Goal: Task Accomplishment & Management: Complete application form

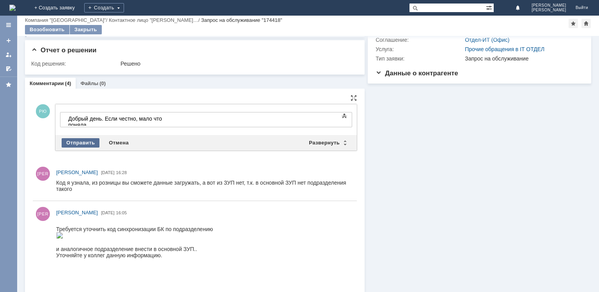
click at [81, 141] on div "Отправить" at bounding box center [81, 142] width 38 height 9
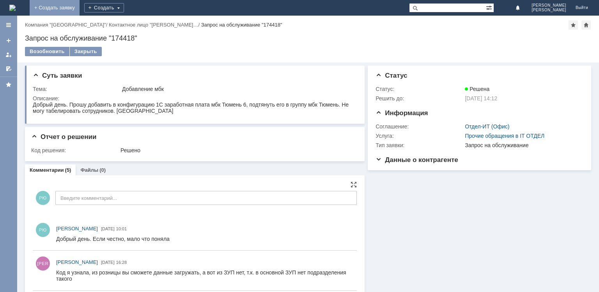
click at [80, 7] on link "+ Создать заявку" at bounding box center [55, 8] width 50 height 16
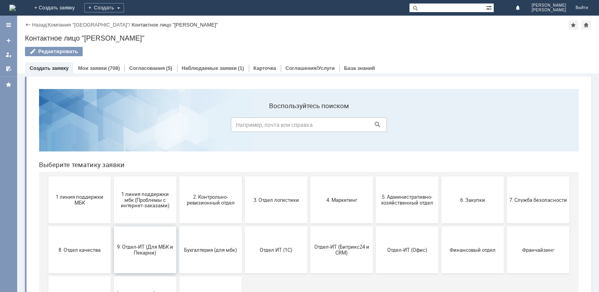
click at [145, 247] on span "9. Отдел-ИТ (Для МБК и Пекарни)" at bounding box center [145, 250] width 58 height 12
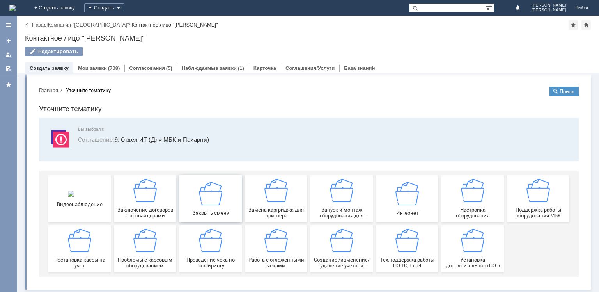
scroll to position [3, 0]
click at [534, 197] on img at bounding box center [538, 189] width 23 height 23
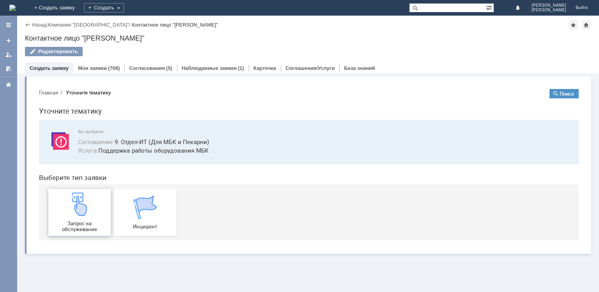
click at [83, 215] on img at bounding box center [79, 203] width 23 height 23
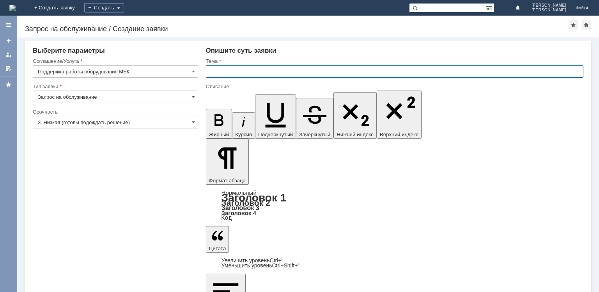
click at [231, 70] on input "text" at bounding box center [395, 71] width 378 height 12
type input "Почта Тв14"
